Goal: Task Accomplishment & Management: Use online tool/utility

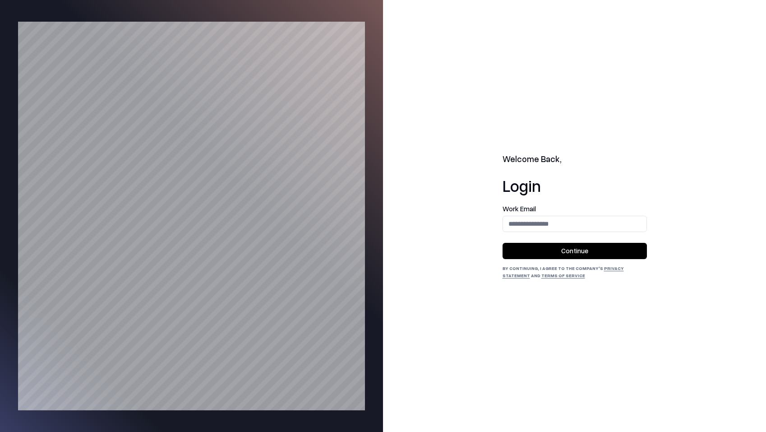
click at [578, 218] on input "email" at bounding box center [574, 223] width 143 height 17
type input "**********"
click at [575, 249] on button "Continue" at bounding box center [574, 251] width 144 height 16
drag, startPoint x: 548, startPoint y: 219, endPoint x: 550, endPoint y: 226, distance: 7.4
click at [548, 219] on input "email" at bounding box center [574, 223] width 143 height 17
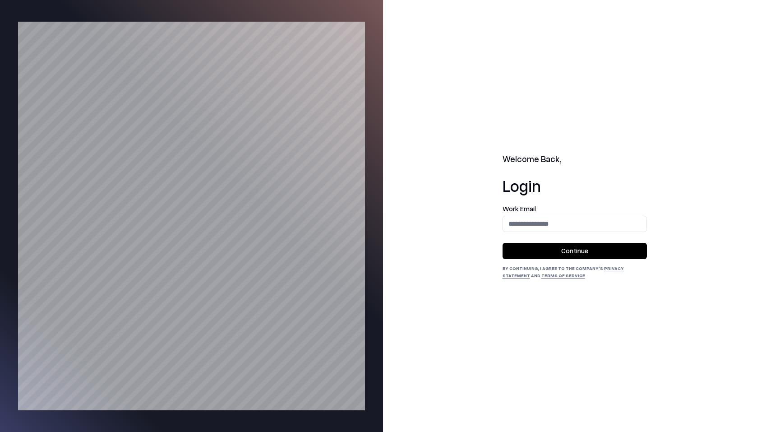
type input "**********"
drag, startPoint x: 550, startPoint y: 244, endPoint x: 537, endPoint y: 244, distance: 13.1
click at [549, 244] on button "Continue" at bounding box center [574, 251] width 144 height 16
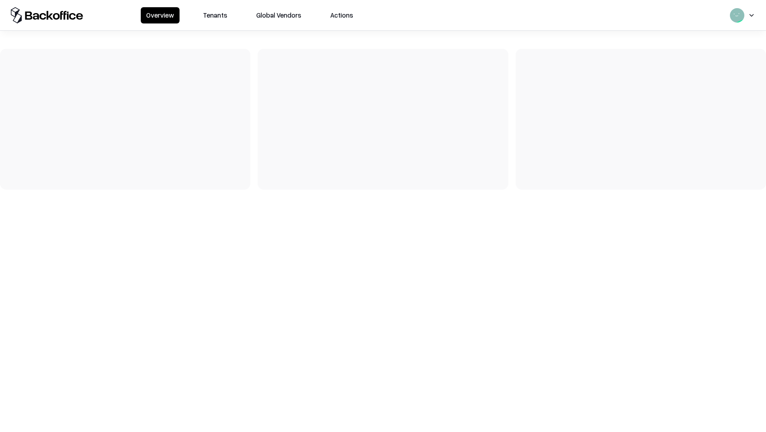
click at [219, 10] on button "Tenants" at bounding box center [215, 15] width 35 height 16
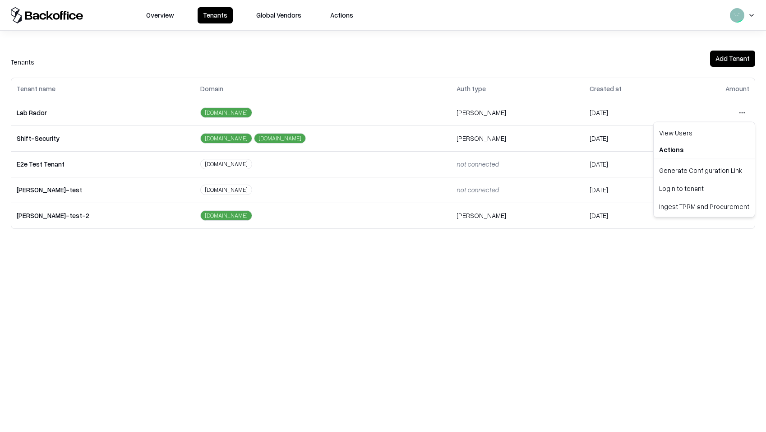
click at [742, 110] on html "Overview Tenants Global Vendors Actions Tenants Add Tenant Tenant name Domain A…" at bounding box center [383, 216] width 766 height 432
click at [671, 193] on div "Login to tenant" at bounding box center [703, 188] width 97 height 18
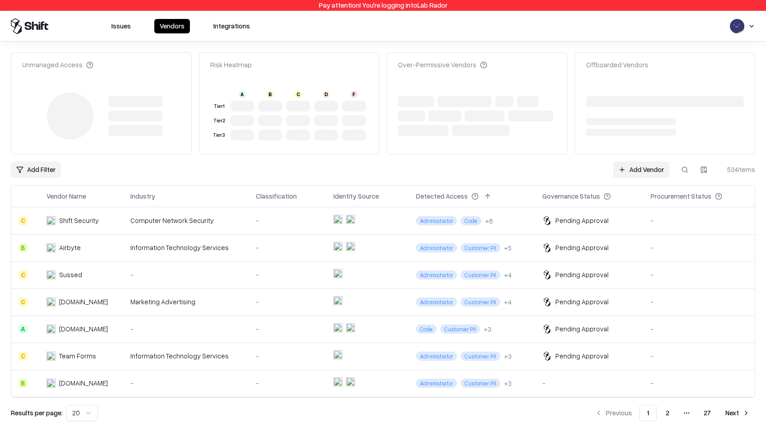
click at [256, 227] on td "-" at bounding box center [288, 220] width 78 height 27
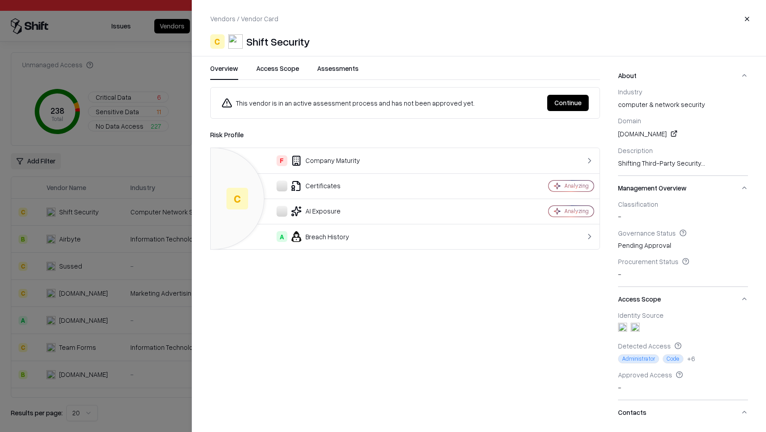
click at [581, 104] on button "Continue" at bounding box center [567, 103] width 41 height 16
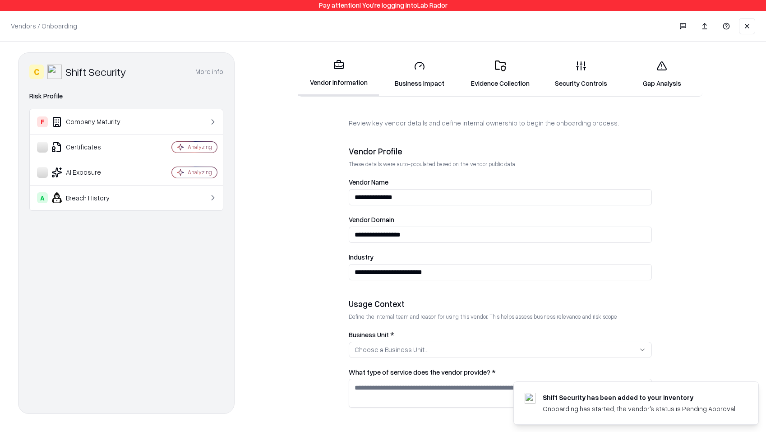
click at [428, 83] on link "Business Impact" at bounding box center [419, 74] width 81 height 42
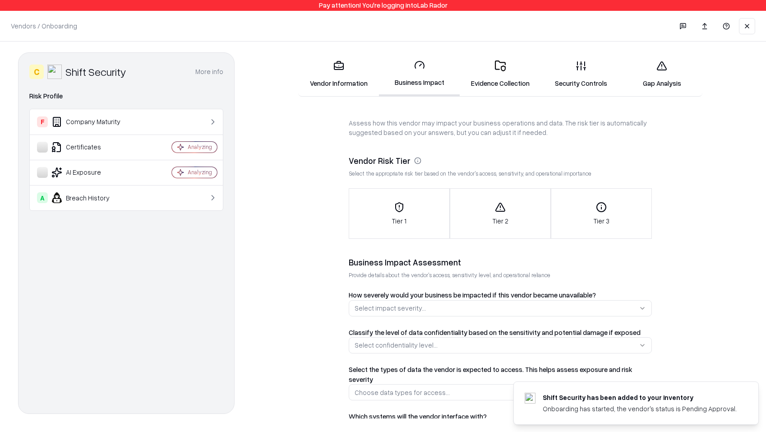
click at [514, 86] on link "Evidence Collection" at bounding box center [500, 74] width 81 height 42
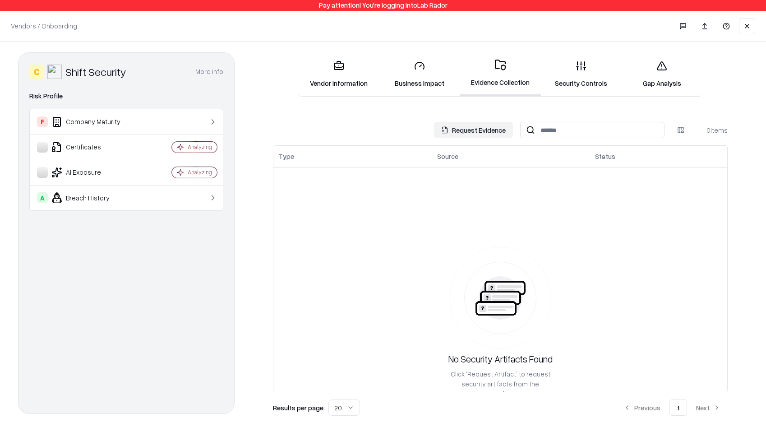
click at [590, 90] on link "Security Controls" at bounding box center [581, 74] width 81 height 42
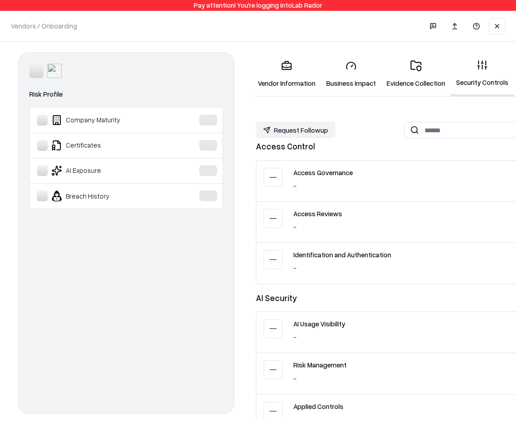
drag, startPoint x: 405, startPoint y: 76, endPoint x: 403, endPoint y: 106, distance: 30.3
click at [405, 76] on link "Evidence Collection" at bounding box center [416, 74] width 69 height 42
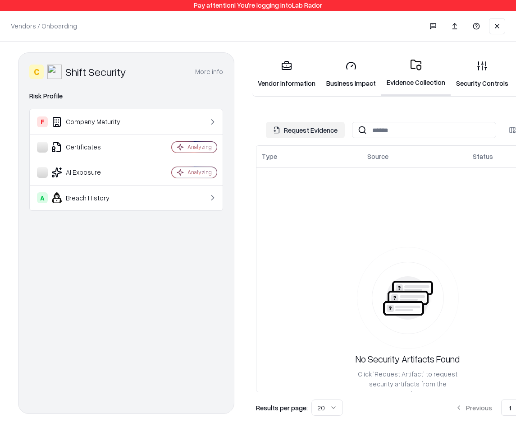
click at [456, 83] on link "Security Controls" at bounding box center [482, 74] width 63 height 42
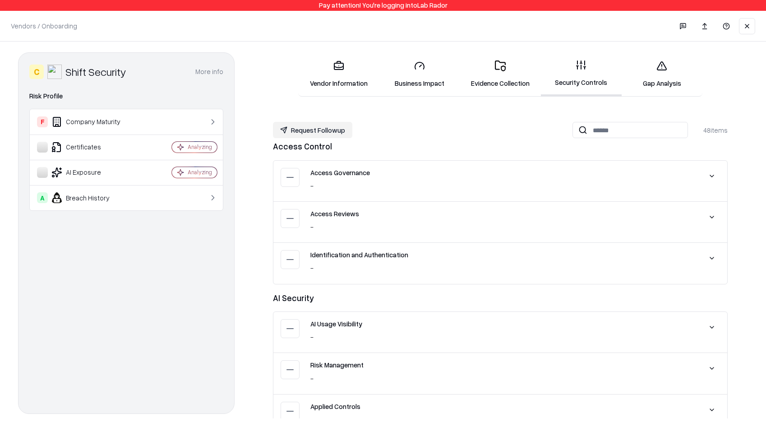
click at [516, 86] on link "Gap Analysis" at bounding box center [662, 74] width 81 height 42
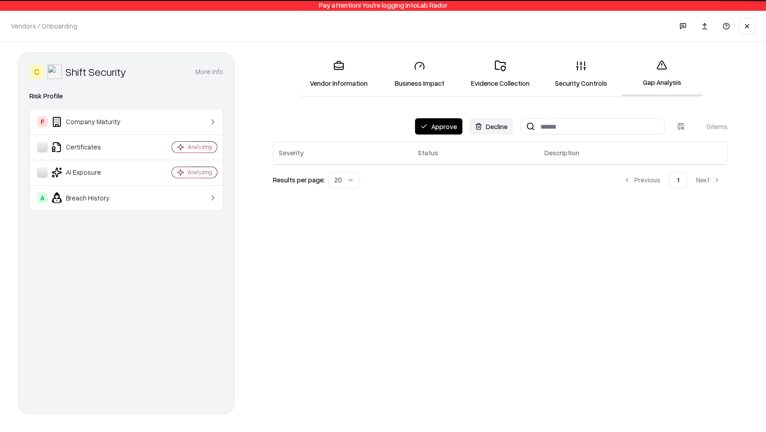
click at [499, 84] on link "Evidence Collection" at bounding box center [500, 74] width 81 height 42
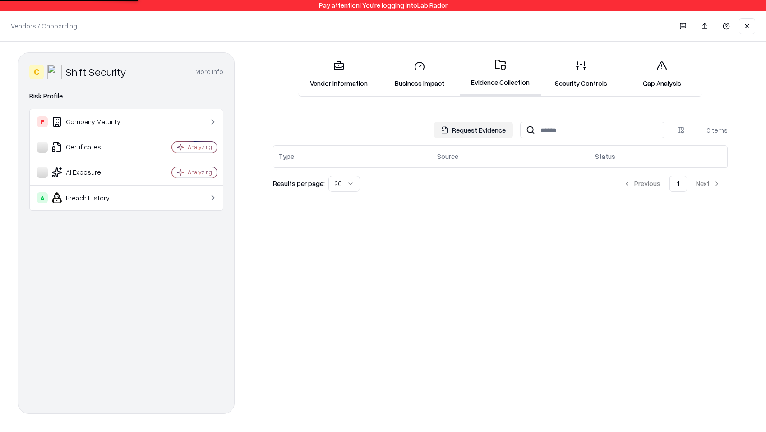
click at [473, 130] on button "Request Evidence" at bounding box center [473, 130] width 79 height 16
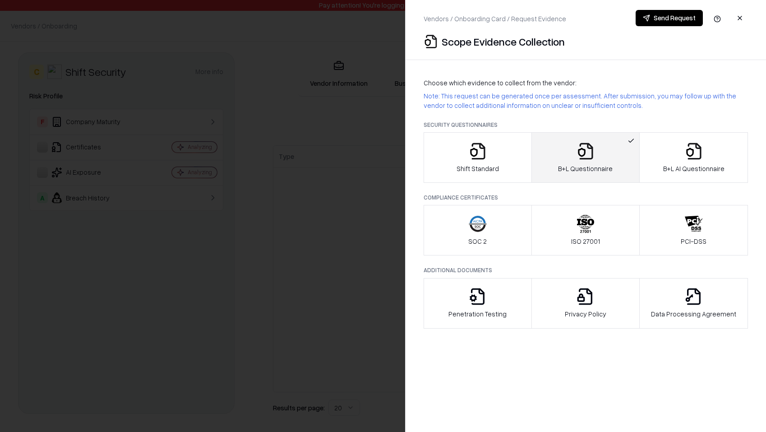
click at [516, 19] on button "button" at bounding box center [740, 18] width 16 height 16
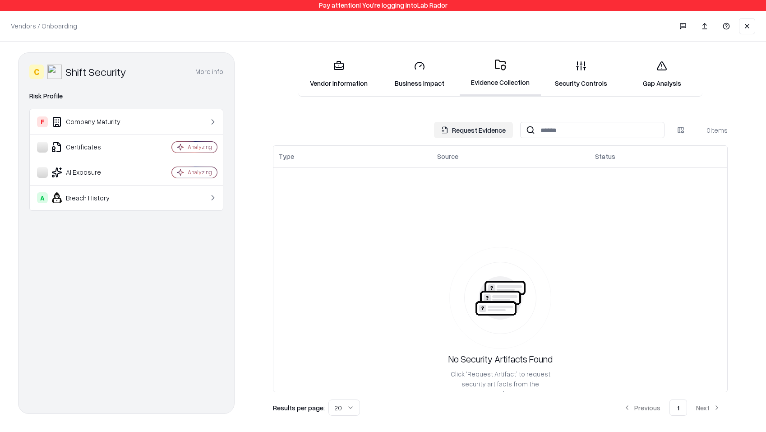
drag, startPoint x: 506, startPoint y: 129, endPoint x: 437, endPoint y: 189, distance: 92.4
click at [441, 195] on div "Request Evidence 0 items Type Source Status No Security Artifacts Found Click ‘…" at bounding box center [500, 269] width 455 height 294
